Goal: Check status: Check status

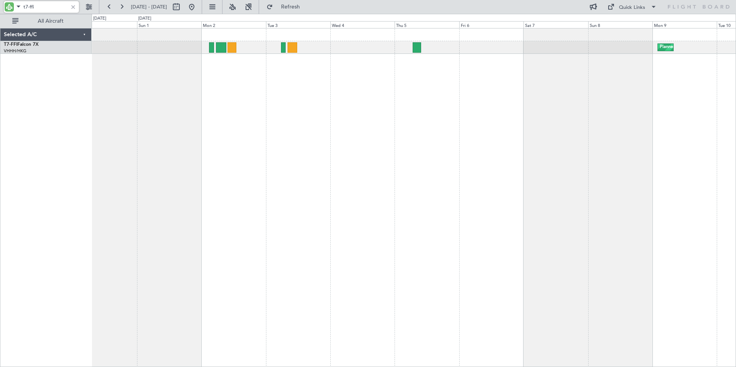
drag, startPoint x: 37, startPoint y: 5, endPoint x: 3, endPoint y: -4, distance: 35.6
click at [3, 0] on html "t7-ffi [DATE] - [DATE] Refresh Quick Links All Aircraft Planned Maint [GEOGRAPH…" at bounding box center [368, 183] width 736 height 367
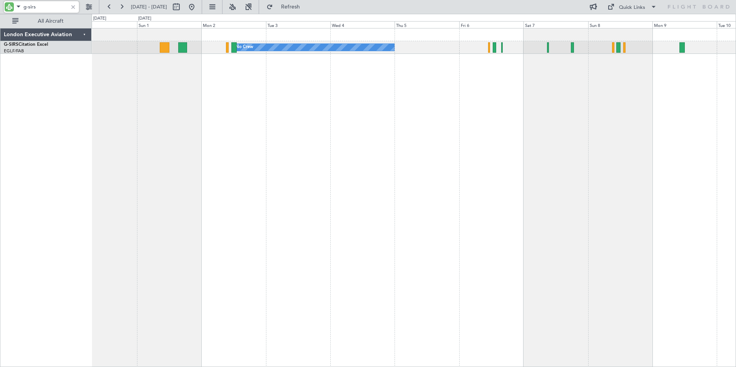
type input "g-sirs"
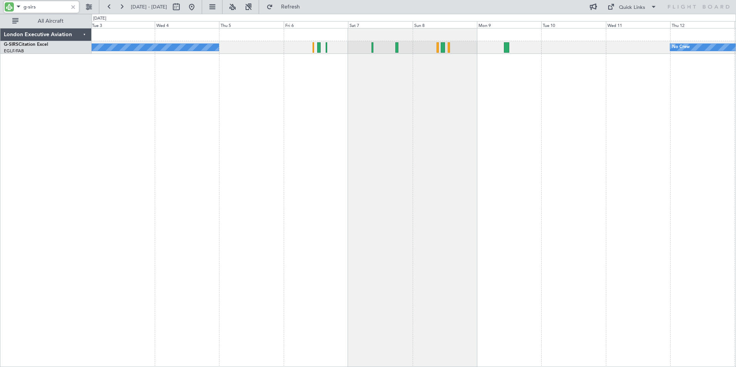
click at [347, 95] on div "Unplanned Maint [GEOGRAPHIC_DATA] ([GEOGRAPHIC_DATA]) No Crew No Crew" at bounding box center [414, 197] width 645 height 339
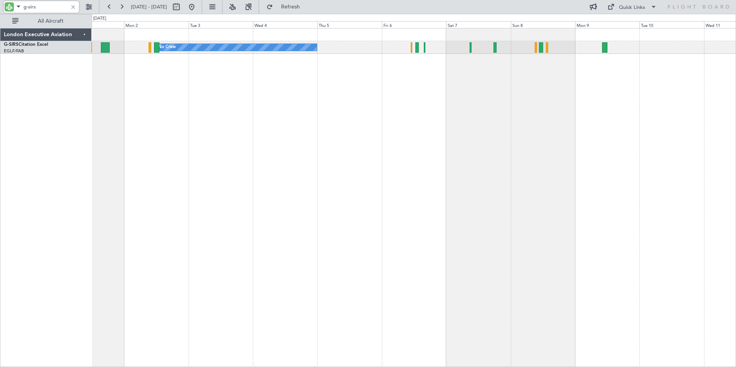
click at [328, 85] on div "Unplanned Maint [GEOGRAPHIC_DATA] ([GEOGRAPHIC_DATA]) No Crew No Crew" at bounding box center [414, 197] width 645 height 339
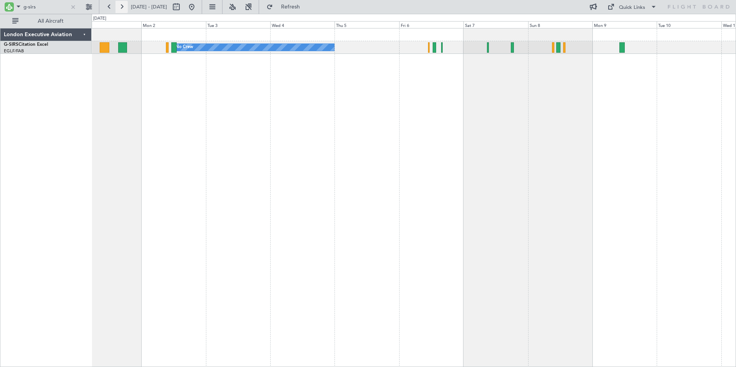
click at [122, 6] on button at bounding box center [122, 7] width 12 height 12
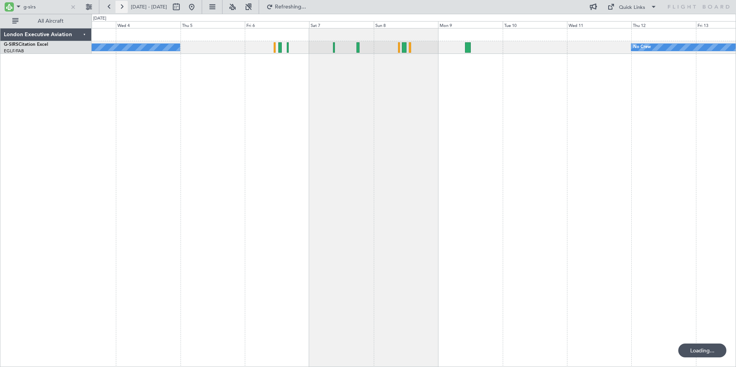
click at [122, 6] on button at bounding box center [122, 7] width 12 height 12
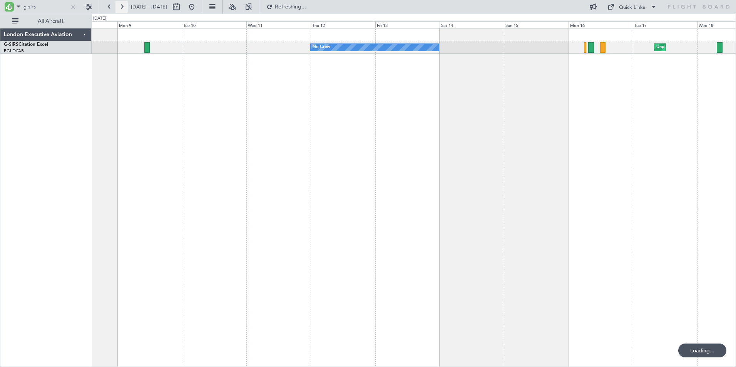
click at [122, 6] on button at bounding box center [122, 7] width 12 height 12
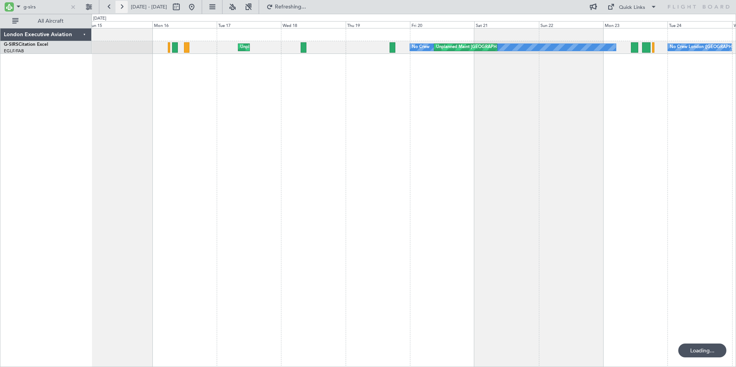
click at [122, 6] on button at bounding box center [122, 7] width 12 height 12
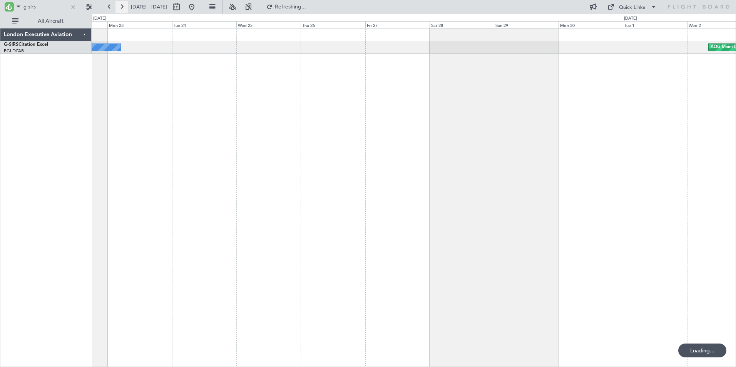
click at [122, 6] on button at bounding box center [122, 7] width 12 height 12
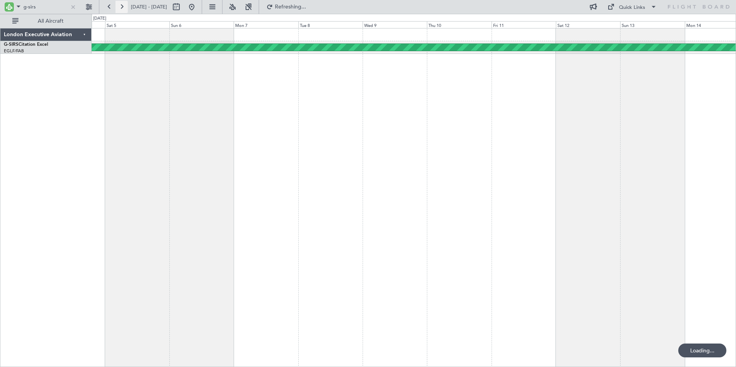
click at [122, 6] on button at bounding box center [122, 7] width 12 height 12
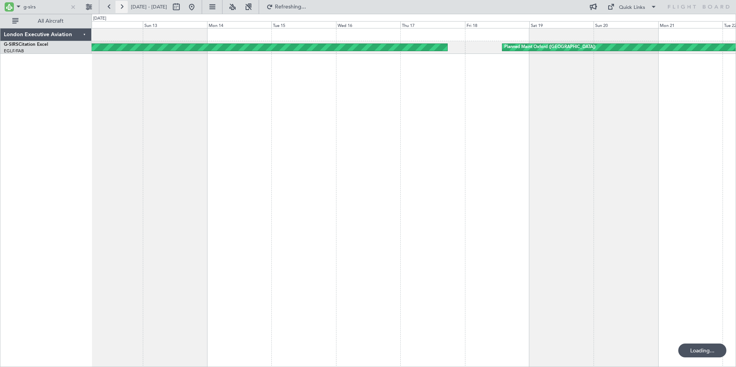
click at [122, 6] on button at bounding box center [122, 7] width 12 height 12
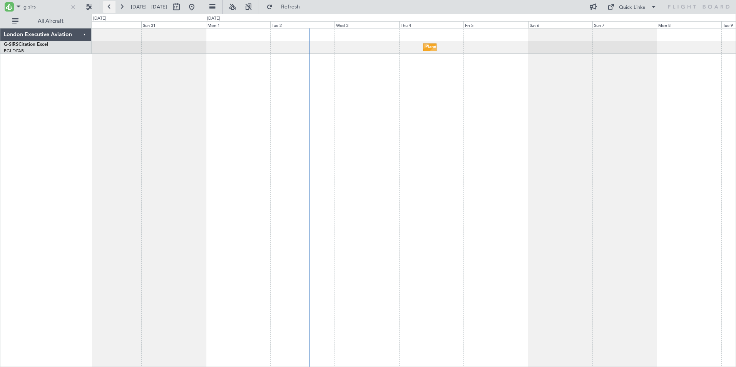
click at [108, 7] on button at bounding box center [109, 7] width 12 height 12
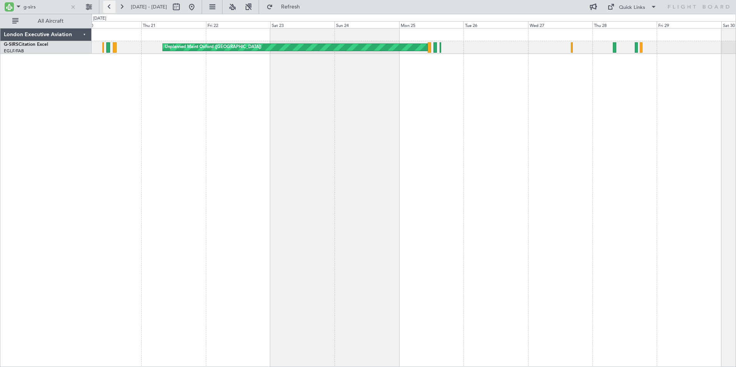
click at [108, 7] on button at bounding box center [109, 7] width 12 height 12
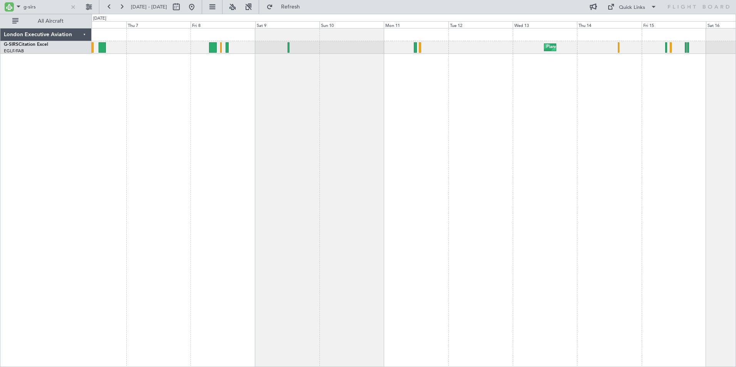
click at [399, 97] on div "Planned Maint [GEOGRAPHIC_DATA] ([GEOGRAPHIC_DATA]) A/C Unavailable Planned Mai…" at bounding box center [414, 197] width 645 height 339
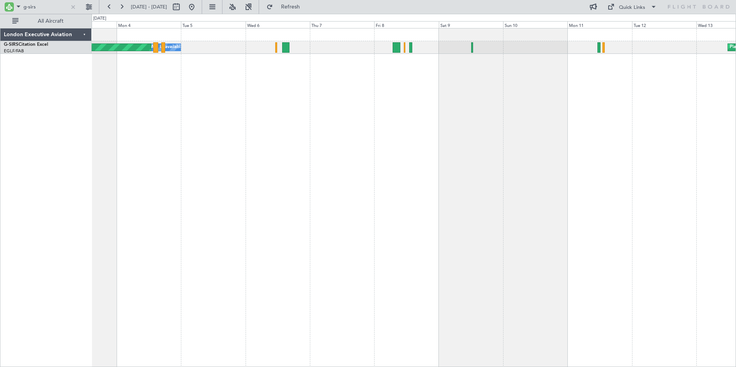
click at [414, 101] on div "Planned Maint [GEOGRAPHIC_DATA] ([GEOGRAPHIC_DATA]) A/C Unavailable Planned Mai…" at bounding box center [414, 197] width 645 height 339
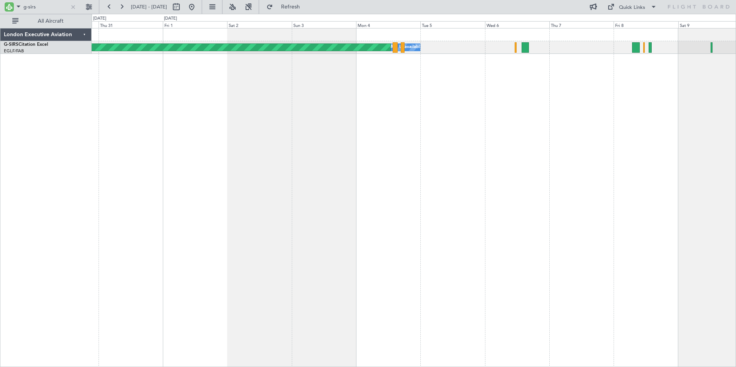
click at [460, 103] on div "A/C Unavailable Planned Maint [GEOGRAPHIC_DATA] ([GEOGRAPHIC_DATA])" at bounding box center [414, 197] width 645 height 339
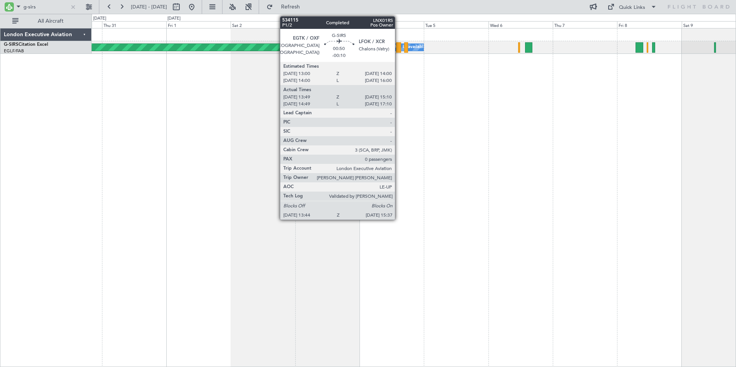
click at [398, 46] on div at bounding box center [398, 47] width 5 height 10
